Goal: Check status

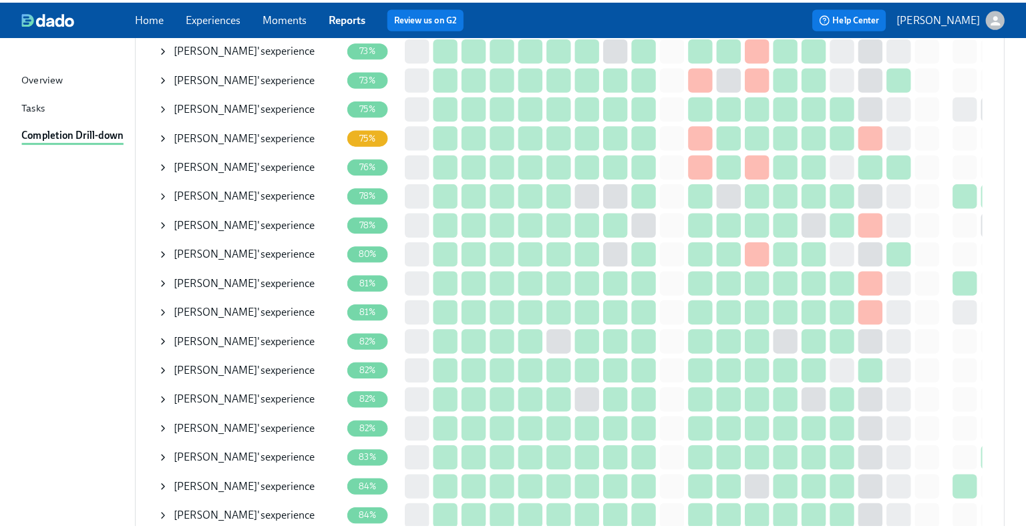
scroll to position [831, 0]
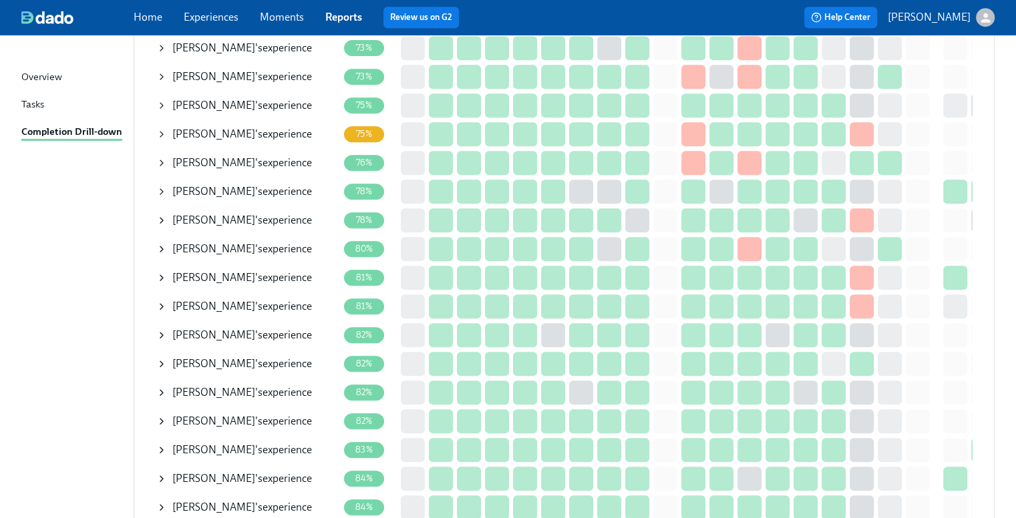
click at [162, 367] on icon at bounding box center [161, 364] width 11 height 11
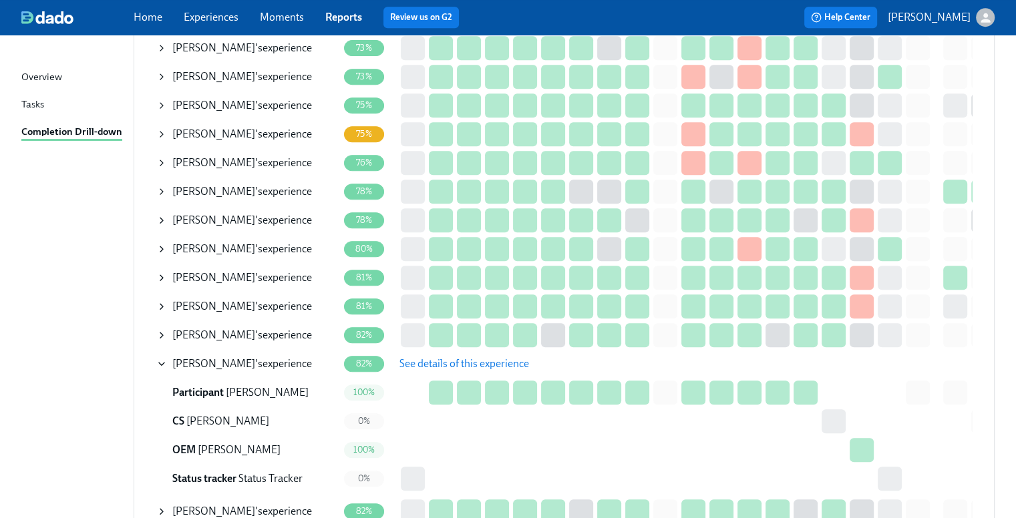
click at [435, 364] on span "See details of this experience" at bounding box center [464, 363] width 130 height 13
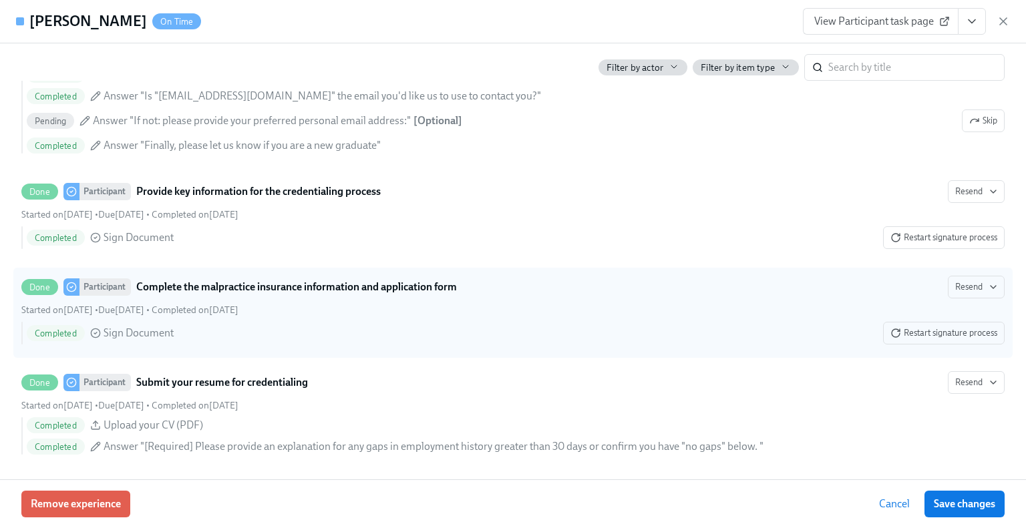
scroll to position [1870, 0]
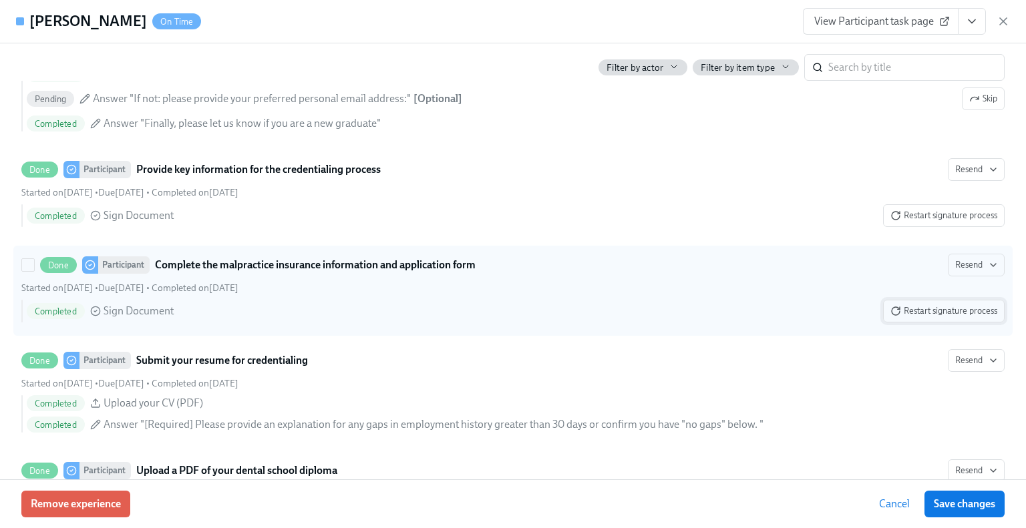
click at [935, 323] on button "Restart signature process" at bounding box center [944, 311] width 122 height 23
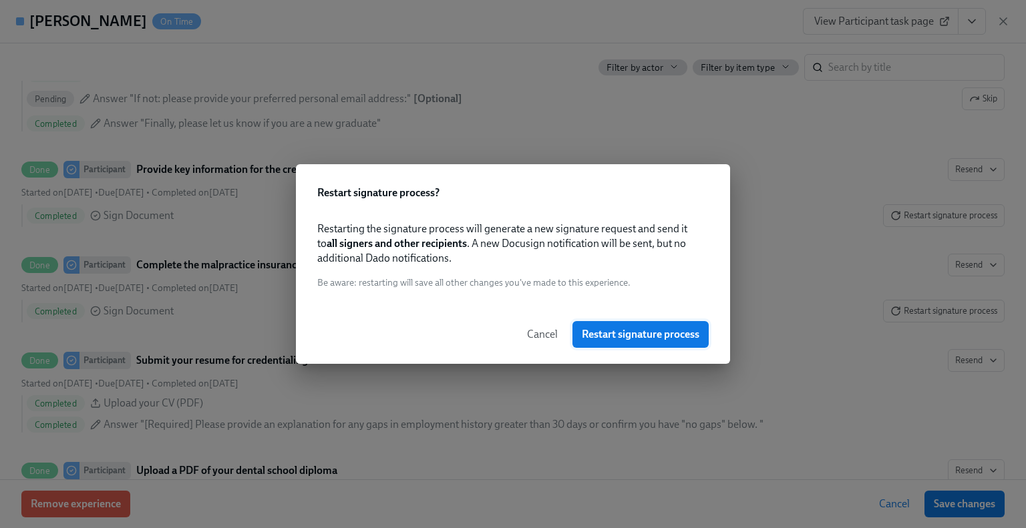
click at [659, 333] on span "Restart signature process" at bounding box center [641, 334] width 118 height 13
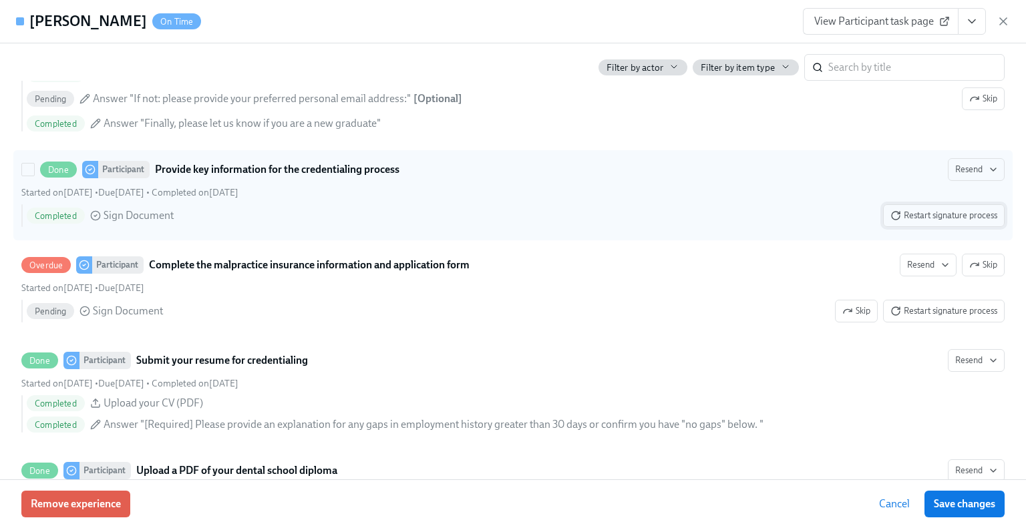
click at [927, 222] on span "Restart signature process" at bounding box center [943, 215] width 107 height 13
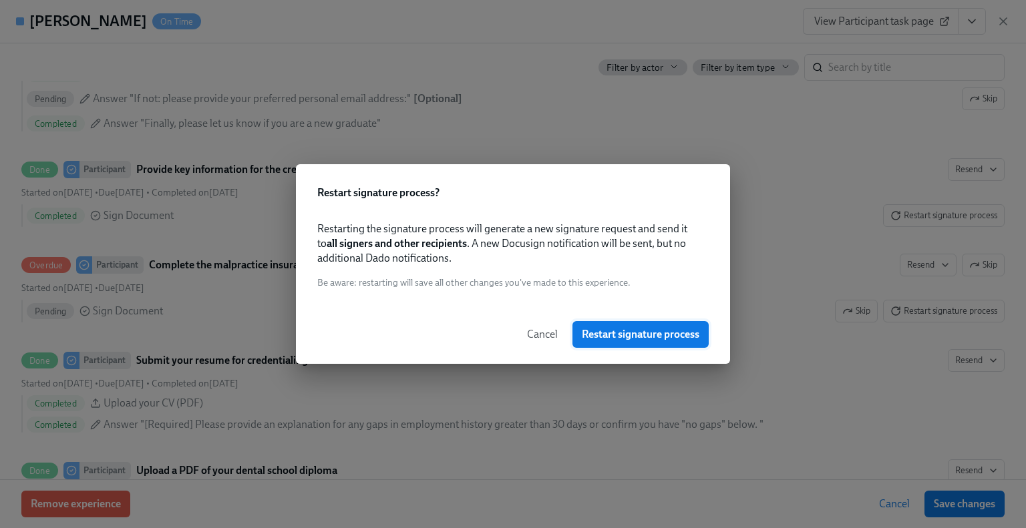
click at [656, 335] on span "Restart signature process" at bounding box center [641, 334] width 118 height 13
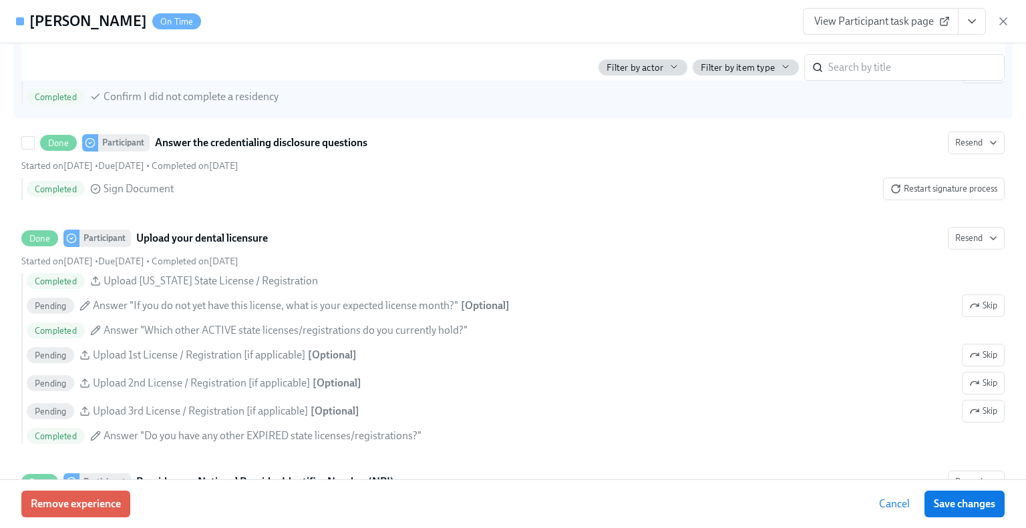
scroll to position [2404, 0]
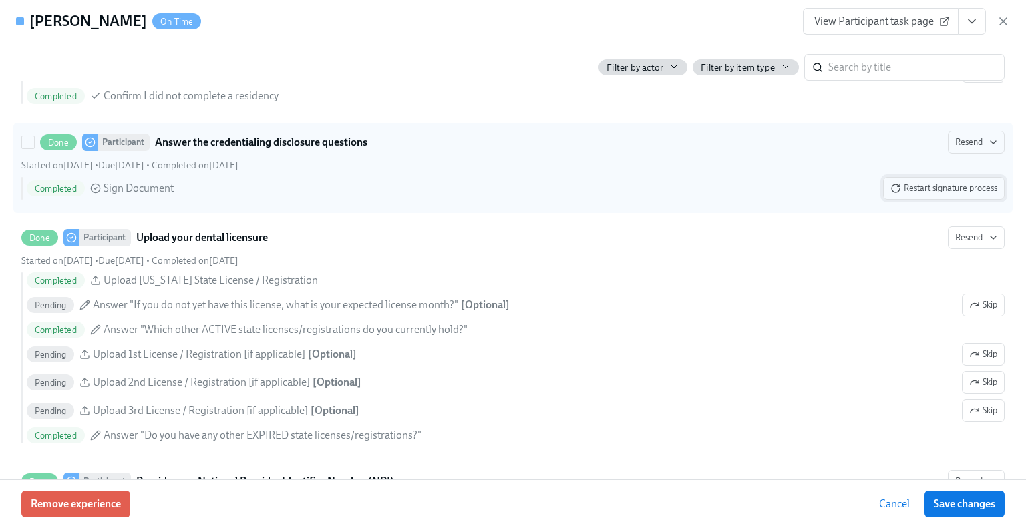
click at [962, 200] on button "Restart signature process" at bounding box center [944, 188] width 122 height 23
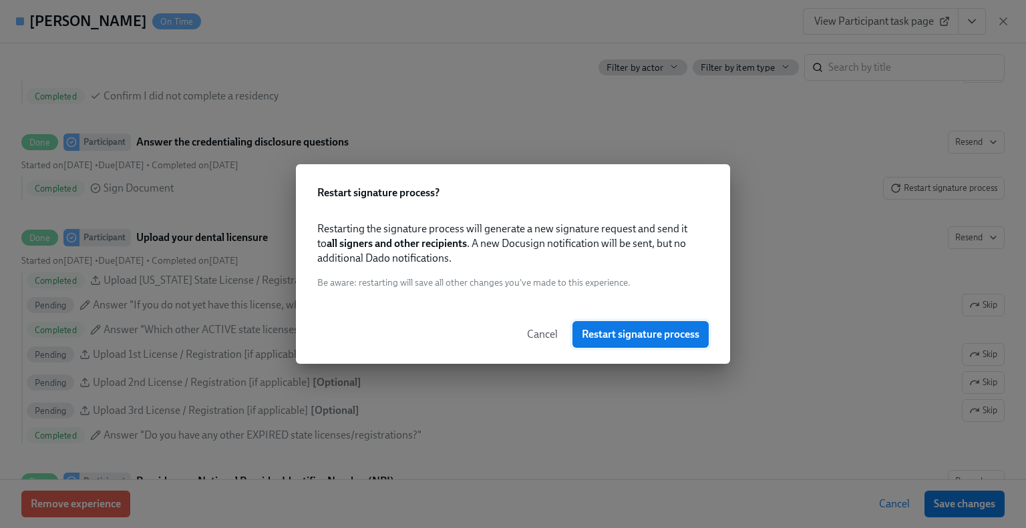
click at [648, 333] on span "Restart signature process" at bounding box center [641, 334] width 118 height 13
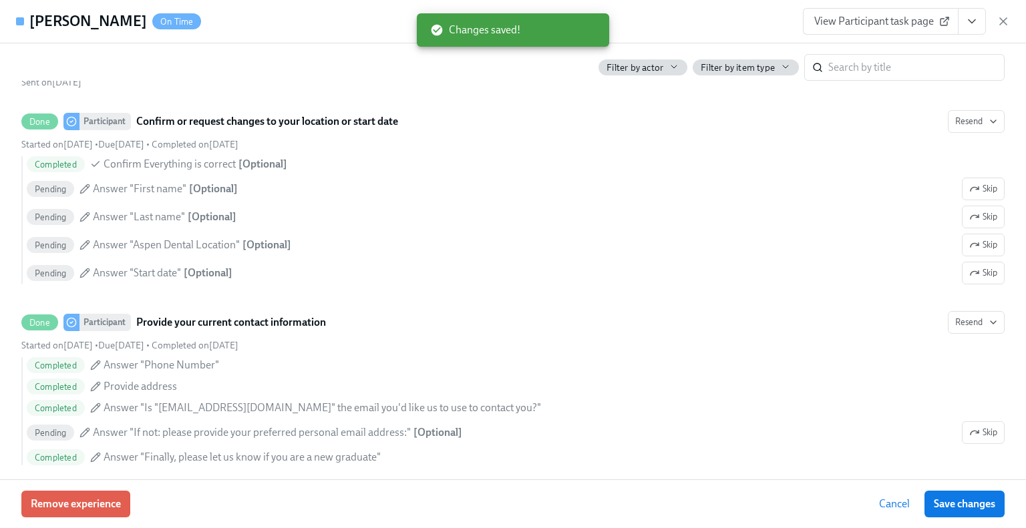
scroll to position [1135, 0]
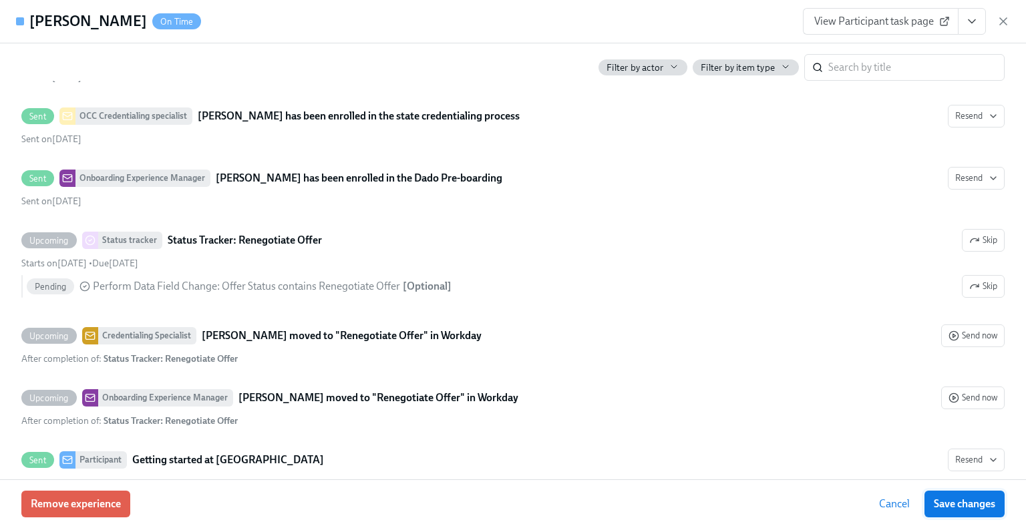
click at [951, 515] on button "Save changes" at bounding box center [964, 504] width 80 height 27
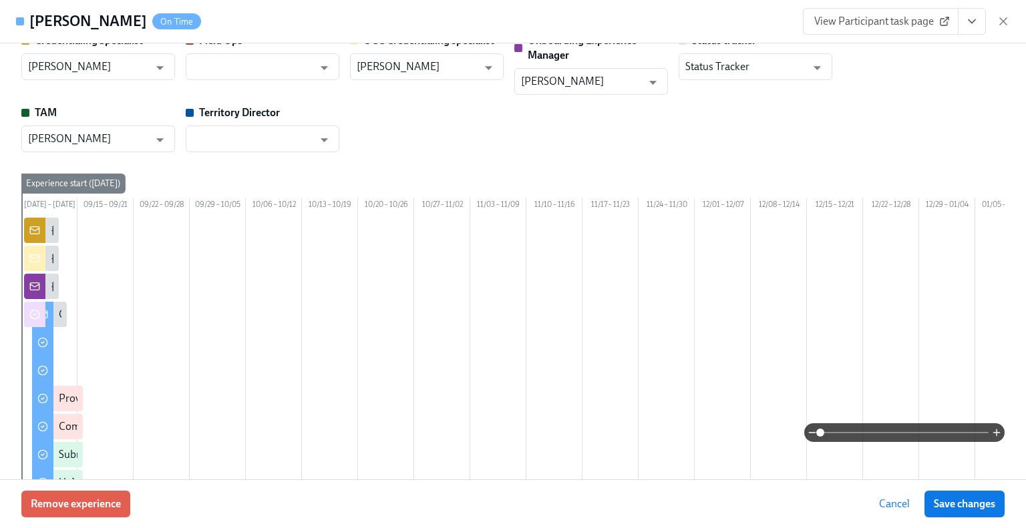
scroll to position [0, 0]
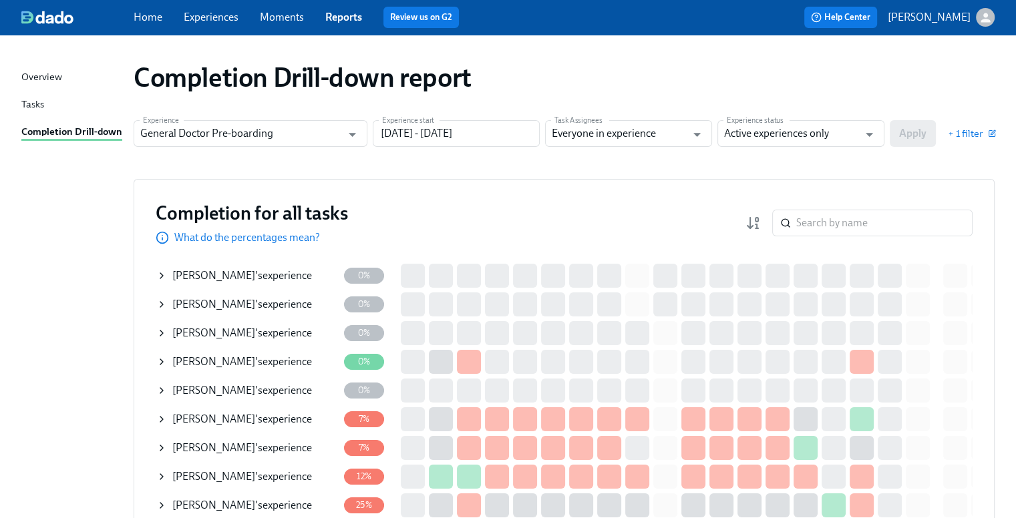
click at [274, 392] on div "Navtej kang 's experience" at bounding box center [242, 390] width 140 height 15
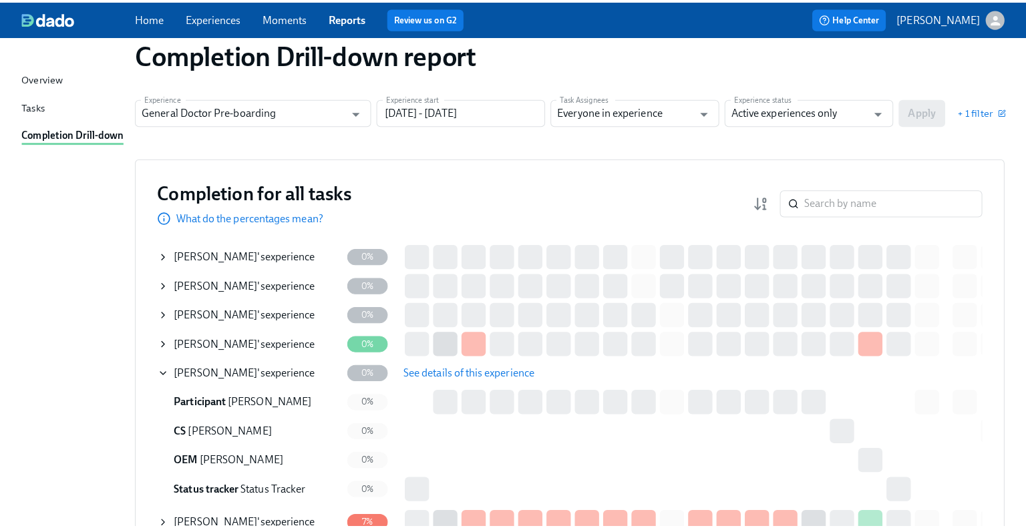
scroll to position [67, 0]
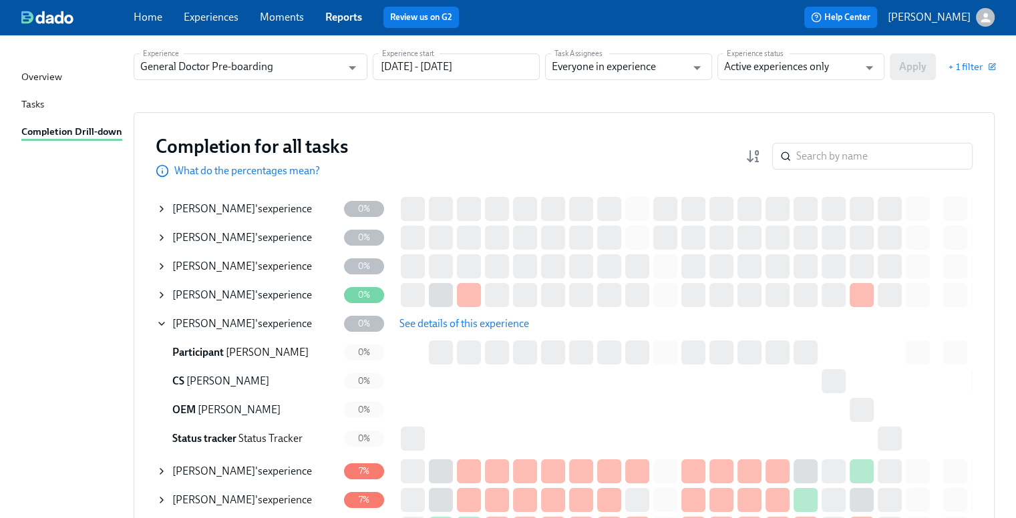
click at [454, 325] on span "See details of this experience" at bounding box center [464, 323] width 130 height 13
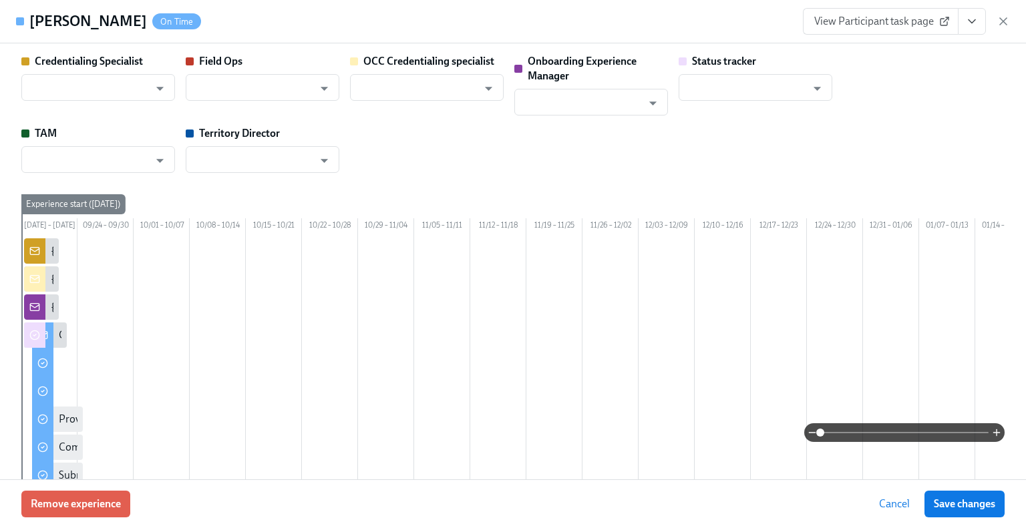
type input "Laura Miller"
type input "Christine Cardamone"
type input "[PERSON_NAME]"
type input "Status Tracker"
type input "Angelina Waugaman"
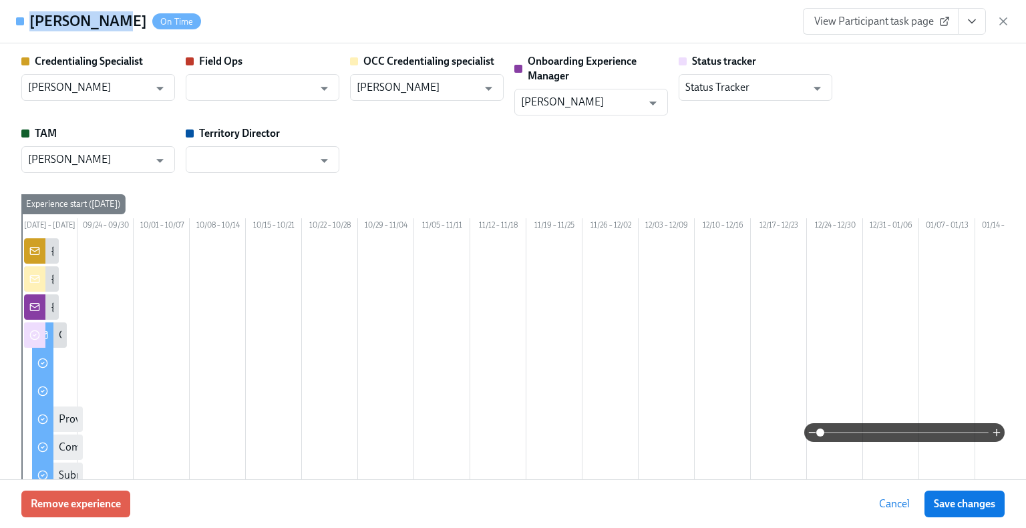
drag, startPoint x: 108, startPoint y: 26, endPoint x: 32, endPoint y: 25, distance: 75.5
click at [32, 25] on div "Navtej kang On Time" at bounding box center [115, 21] width 172 height 20
copy h4 "[PERSON_NAME]"
